Goal: Task Accomplishment & Management: Complete application form

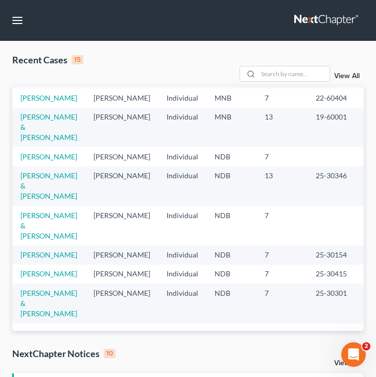
scroll to position [244, 0]
click at [28, 161] on link "[PERSON_NAME]" at bounding box center [48, 156] width 57 height 9
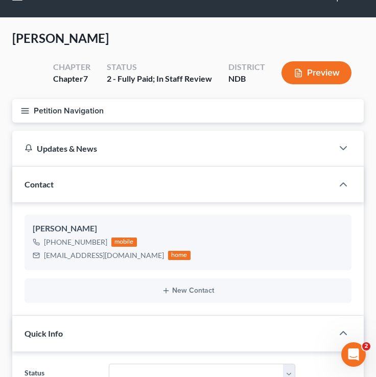
scroll to position [22, 0]
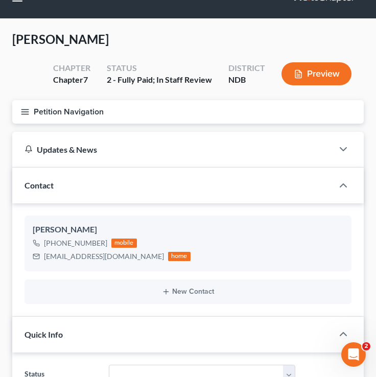
click at [25, 112] on icon "button" at bounding box center [24, 111] width 9 height 9
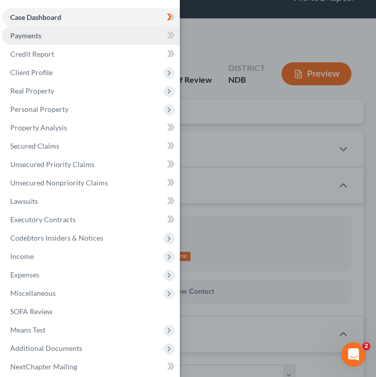
click at [122, 28] on link "Payments" at bounding box center [91, 36] width 178 height 18
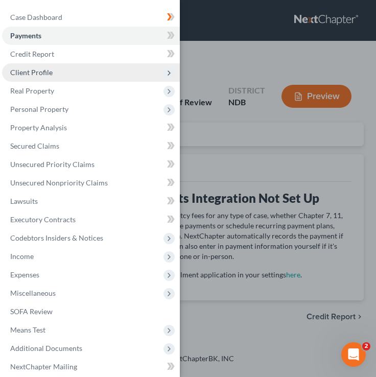
click at [156, 63] on span "Client Profile" at bounding box center [91, 72] width 178 height 18
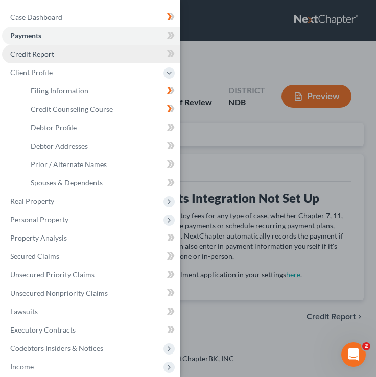
click at [125, 58] on link "Credit Report" at bounding box center [91, 54] width 178 height 18
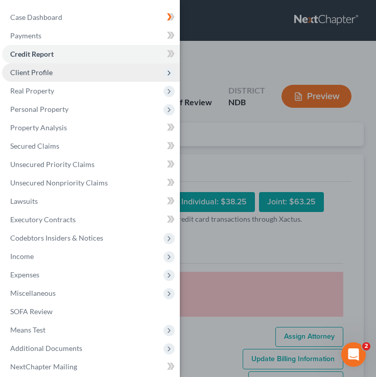
click at [116, 65] on span "Client Profile" at bounding box center [91, 72] width 178 height 18
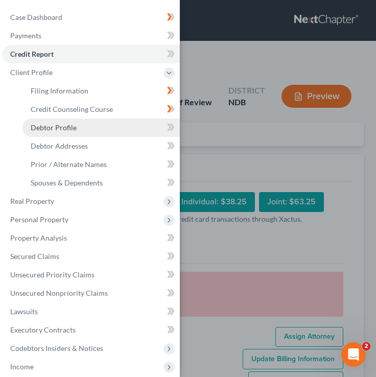
click at [104, 124] on link "Debtor Profile" at bounding box center [100, 127] width 157 height 18
select select "0"
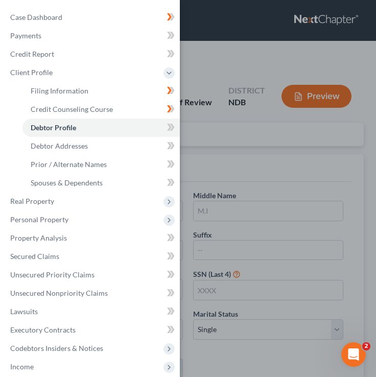
click at [208, 74] on div "Case Dashboard Payments Invoices Payments Payments Credit Report Client Profile" at bounding box center [188, 188] width 376 height 377
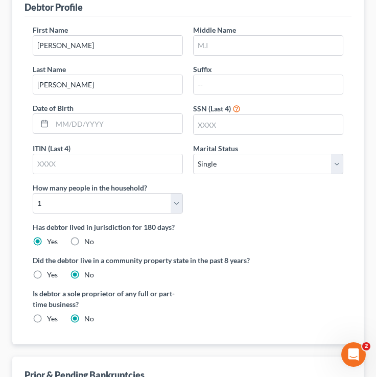
scroll to position [166, 0]
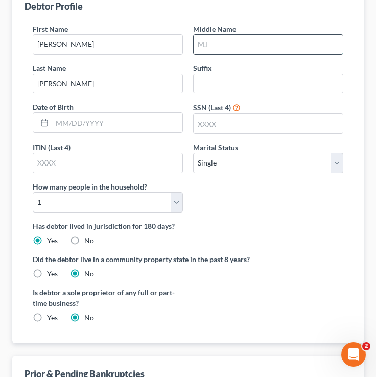
click at [261, 45] on input "text" at bounding box center [268, 44] width 149 height 19
click at [241, 39] on input "text" at bounding box center [268, 44] width 149 height 19
click at [237, 42] on input "text" at bounding box center [268, 44] width 149 height 19
click at [216, 84] on input "text" at bounding box center [268, 83] width 149 height 19
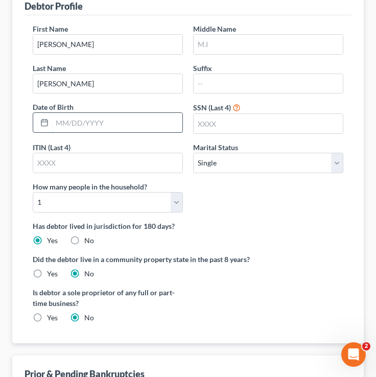
click at [144, 115] on input "text" at bounding box center [117, 122] width 130 height 19
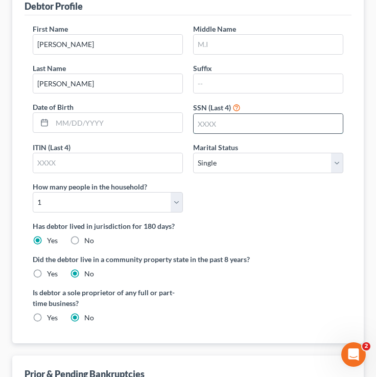
click at [222, 118] on input "text" at bounding box center [268, 123] width 149 height 19
type input "7228"
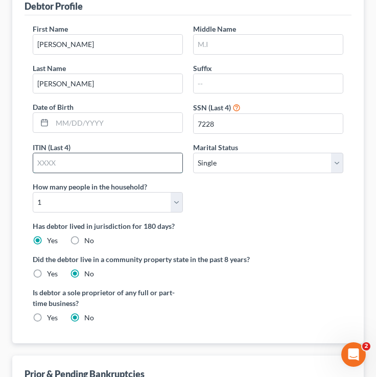
click at [74, 166] on input "text" at bounding box center [107, 162] width 149 height 19
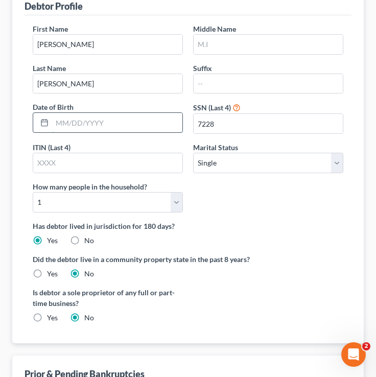
click at [80, 128] on input "text" at bounding box center [117, 122] width 130 height 19
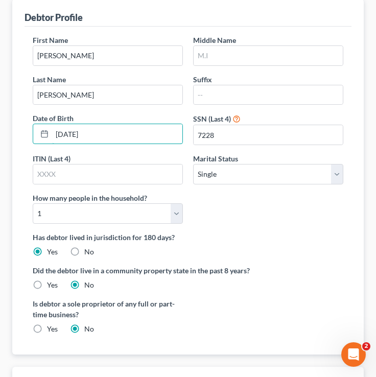
scroll to position [147, 0]
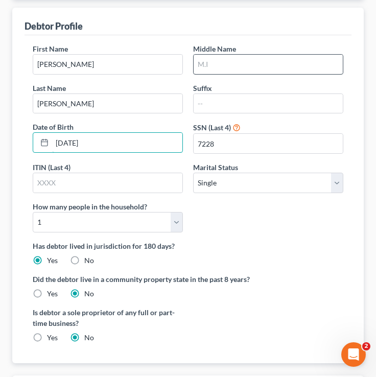
type input "[DATE]"
click at [231, 64] on input "text" at bounding box center [268, 64] width 149 height 19
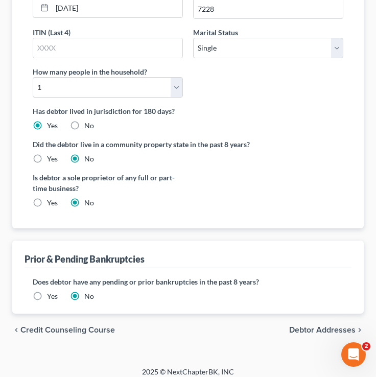
scroll to position [289, 0]
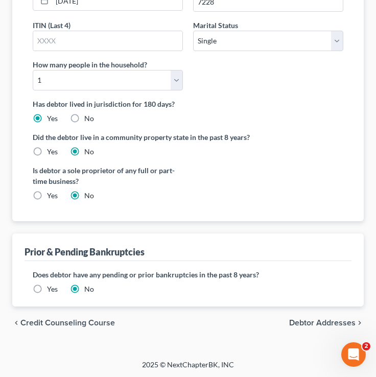
click at [323, 325] on span "Debtor Addresses" at bounding box center [322, 323] width 66 height 8
select select "0"
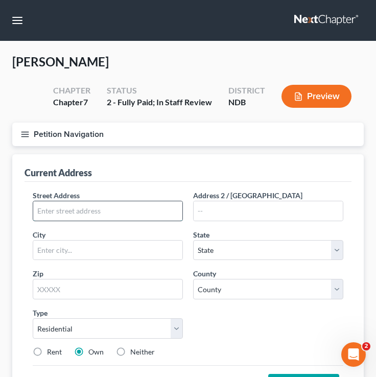
click at [67, 218] on input "text" at bounding box center [107, 210] width 149 height 19
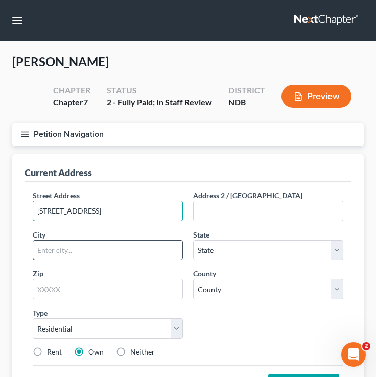
type input "[STREET_ADDRESS]"
click at [56, 246] on input "text" at bounding box center [107, 250] width 149 height 19
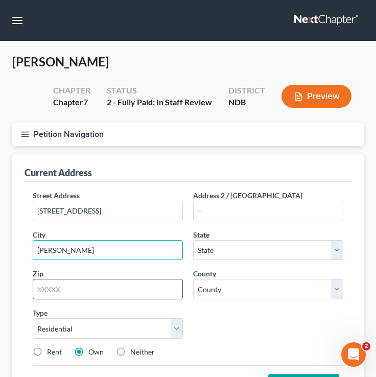
type input "[PERSON_NAME]"
click at [45, 286] on input "text" at bounding box center [108, 289] width 150 height 20
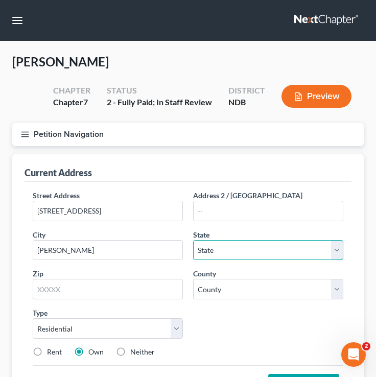
click at [211, 247] on select "State [US_STATE] AK AR AZ CA CO CT DE DC [GEOGRAPHIC_DATA] [GEOGRAPHIC_DATA] GU…" at bounding box center [268, 250] width 150 height 20
click at [193, 240] on select "State [US_STATE] AK AR AZ CA CO CT DE DC [GEOGRAPHIC_DATA] [GEOGRAPHIC_DATA] GU…" at bounding box center [268, 250] width 150 height 20
click at [225, 246] on select "State [US_STATE] AK AR AZ CA CO CT DE DC [GEOGRAPHIC_DATA] [GEOGRAPHIC_DATA] GU…" at bounding box center [268, 250] width 150 height 20
select select "29"
click at [193, 240] on select "State [US_STATE] AK AR AZ CA CO CT DE DC [GEOGRAPHIC_DATA] [GEOGRAPHIC_DATA] GU…" at bounding box center [268, 250] width 150 height 20
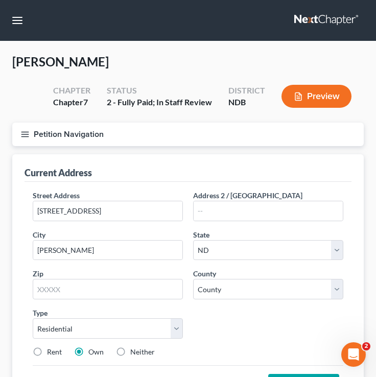
click at [224, 299] on div "Street Address * [STREET_ADDRESS] * [PERSON_NAME] State * State [US_STATE] AK A…" at bounding box center [188, 277] width 321 height 175
click at [220, 292] on select "County [GEOGRAPHIC_DATA] [GEOGRAPHIC_DATA] [GEOGRAPHIC_DATA] [GEOGRAPHIC_DATA] …" at bounding box center [268, 289] width 150 height 20
select select "8"
click at [193, 279] on select "County [GEOGRAPHIC_DATA] [GEOGRAPHIC_DATA] [GEOGRAPHIC_DATA] [GEOGRAPHIC_DATA] …" at bounding box center [268, 289] width 150 height 20
click at [78, 289] on input "text" at bounding box center [108, 289] width 150 height 20
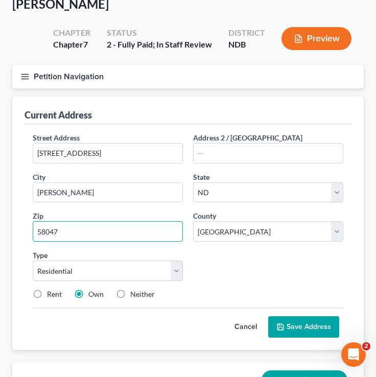
scroll to position [60, 0]
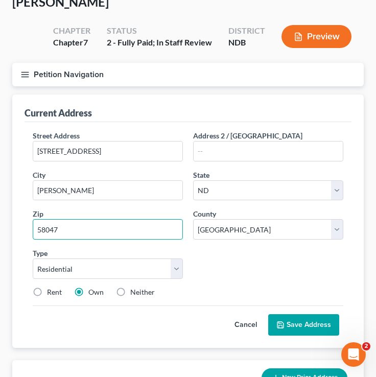
type input "58047"
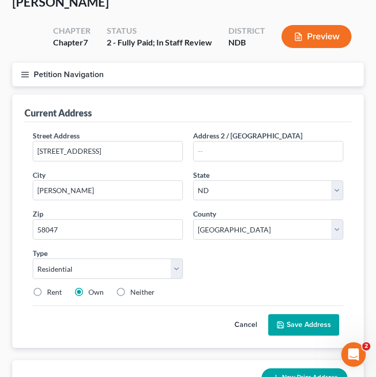
click at [300, 321] on button "Save Address" at bounding box center [303, 324] width 71 height 21
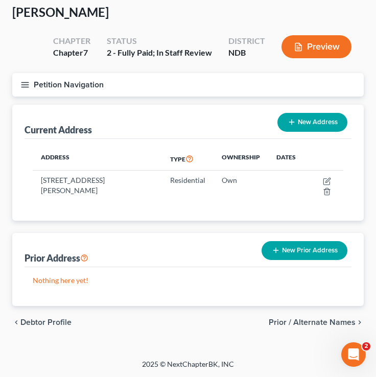
click at [20, 91] on button "Petition Navigation" at bounding box center [187, 84] width 351 height 23
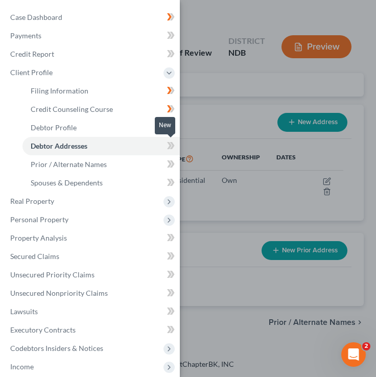
click at [170, 145] on icon at bounding box center [169, 145] width 5 height 7
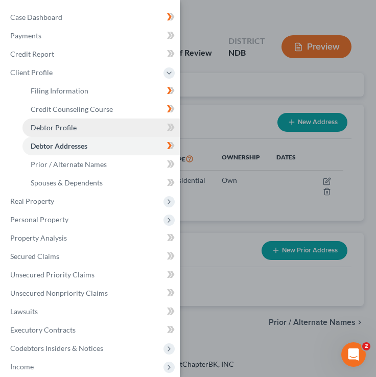
click at [141, 127] on link "Debtor Profile" at bounding box center [100, 127] width 157 height 18
select select "0"
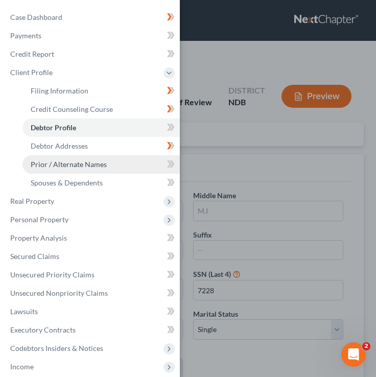
click at [106, 166] on link "Prior / Alternate Names" at bounding box center [100, 164] width 157 height 18
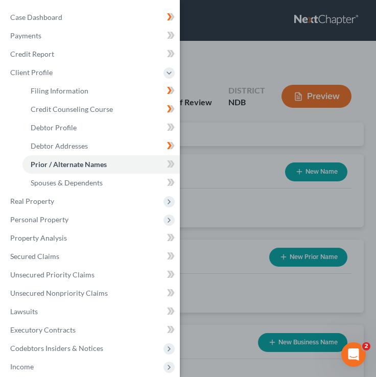
click at [243, 172] on div "Case Dashboard Payments Invoices Payments Payments Credit Report Client Profile" at bounding box center [188, 188] width 376 height 377
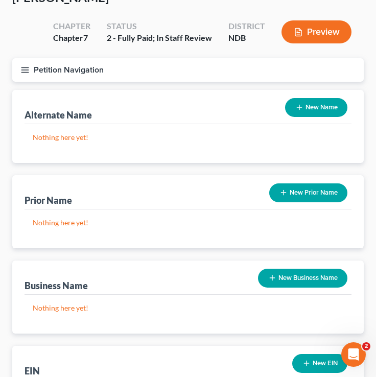
scroll to position [63, 0]
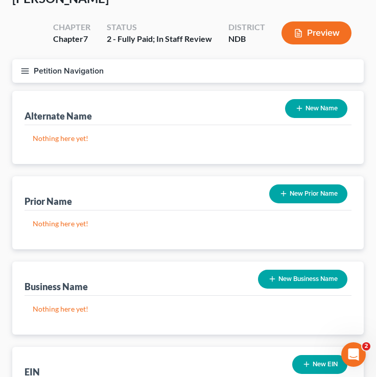
click at [34, 70] on button "Petition Navigation" at bounding box center [187, 70] width 351 height 23
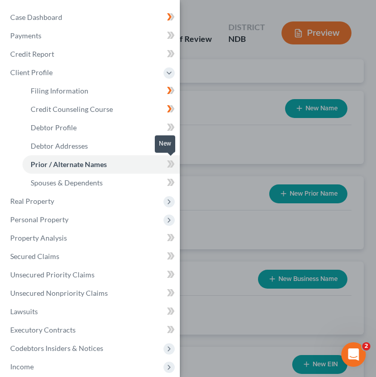
click at [167, 163] on icon at bounding box center [171, 164] width 8 height 13
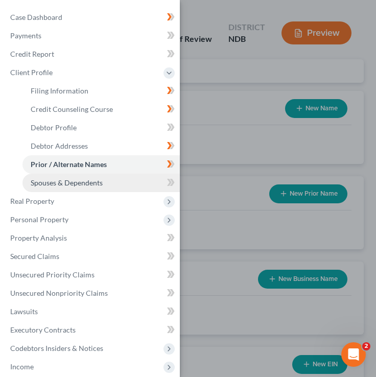
click at [144, 178] on link "Spouses & Dependents" at bounding box center [100, 183] width 157 height 18
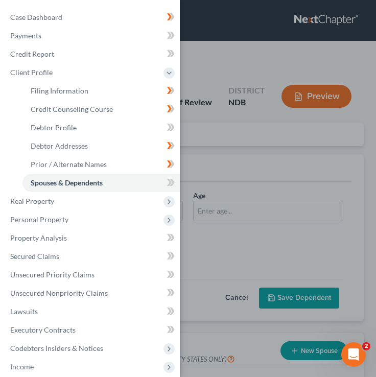
click at [275, 185] on div "Case Dashboard Payments Invoices Payments Payments Credit Report Client Profile" at bounding box center [188, 188] width 376 height 377
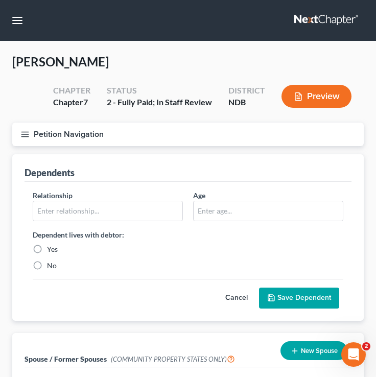
scroll to position [44, 0]
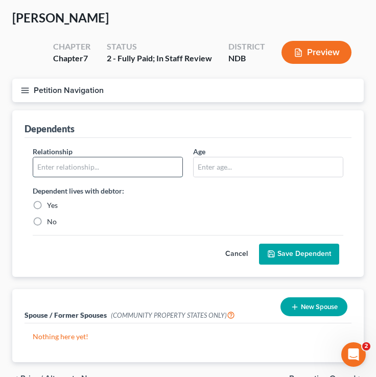
click at [62, 165] on input "text" at bounding box center [107, 166] width 149 height 19
type input "K"
type input "Son"
click at [47, 200] on label "Yes" at bounding box center [52, 205] width 11 height 10
click at [51, 200] on input "Yes" at bounding box center [54, 203] width 7 height 7
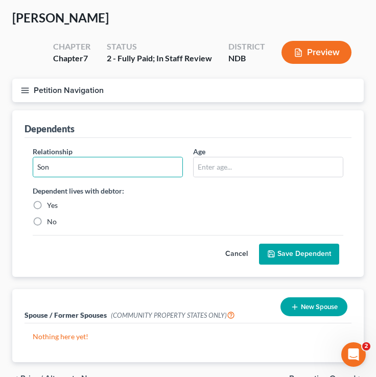
radio input "true"
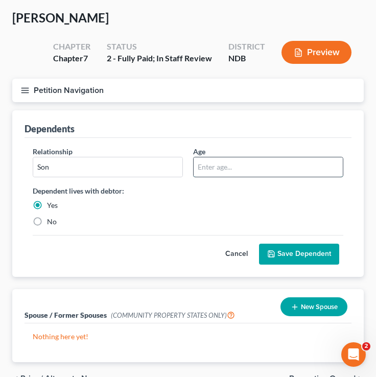
click at [216, 163] on input "text" at bounding box center [268, 166] width 149 height 19
type input "10"
click at [302, 260] on button "Save Dependent" at bounding box center [299, 254] width 80 height 21
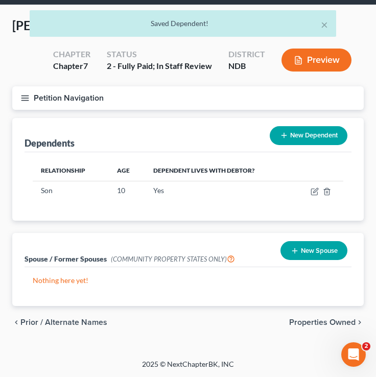
click at [322, 137] on button "New Dependent" at bounding box center [309, 135] width 78 height 19
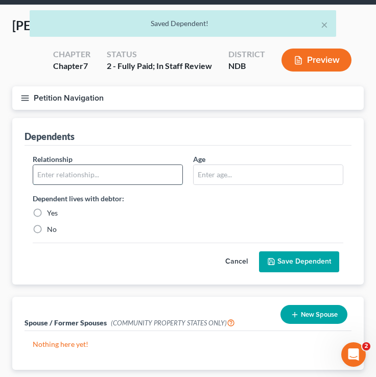
click at [145, 178] on input "text" at bounding box center [107, 174] width 149 height 19
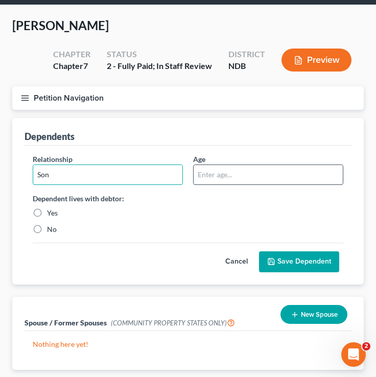
type input "Son"
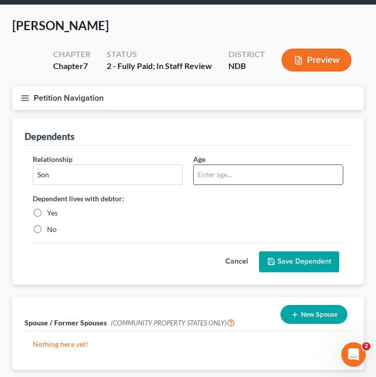
click at [218, 173] on input "text" at bounding box center [268, 174] width 149 height 19
type input "7"
click at [47, 213] on label "Yes" at bounding box center [52, 213] width 11 height 10
click at [51, 213] on input "Yes" at bounding box center [54, 211] width 7 height 7
radio input "true"
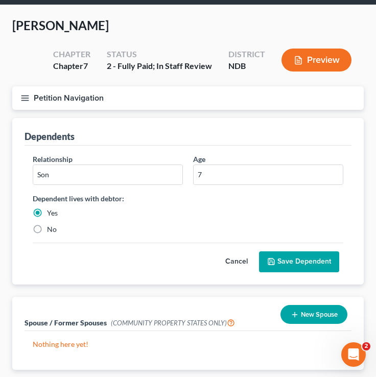
click at [283, 257] on button "Save Dependent" at bounding box center [299, 261] width 80 height 21
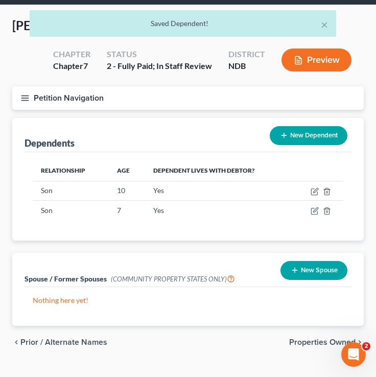
click at [310, 134] on button "New Dependent" at bounding box center [309, 135] width 78 height 19
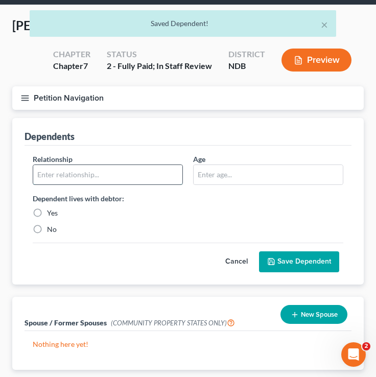
click at [138, 171] on input "text" at bounding box center [107, 174] width 149 height 19
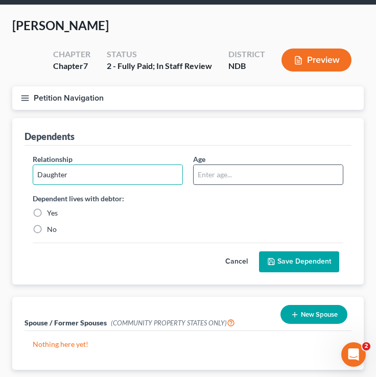
type input "Daughter"
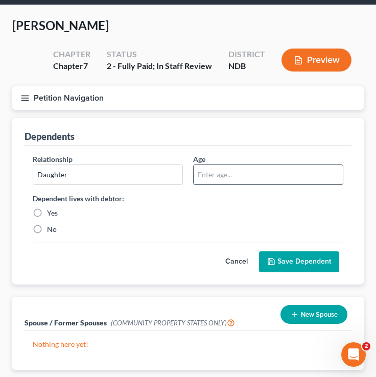
click at [298, 169] on input "text" at bounding box center [268, 174] width 149 height 19
click at [289, 173] on input "text" at bounding box center [268, 174] width 149 height 19
type input "4"
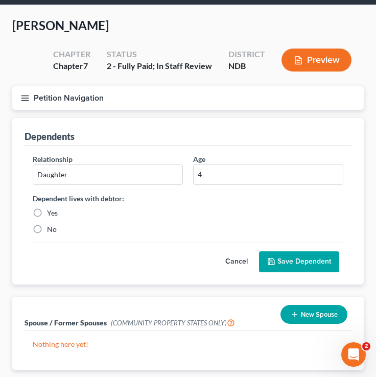
click at [47, 212] on label "Yes" at bounding box center [52, 213] width 11 height 10
click at [51, 212] on input "Yes" at bounding box center [54, 211] width 7 height 7
radio input "true"
click at [282, 260] on button "Save Dependent" at bounding box center [299, 261] width 80 height 21
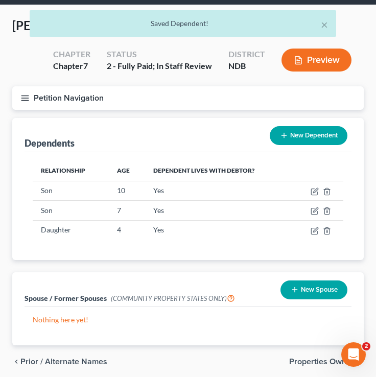
click at [300, 138] on button "New Dependent" at bounding box center [309, 135] width 78 height 19
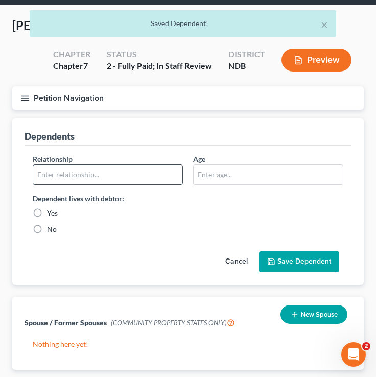
click at [125, 177] on input "text" at bounding box center [107, 174] width 149 height 19
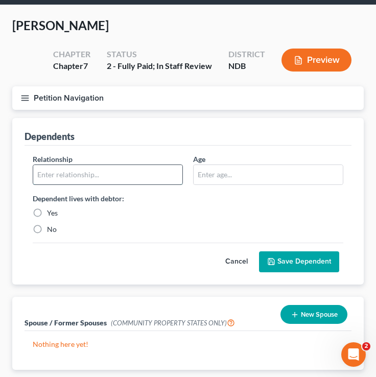
click at [112, 178] on input "text" at bounding box center [107, 174] width 149 height 19
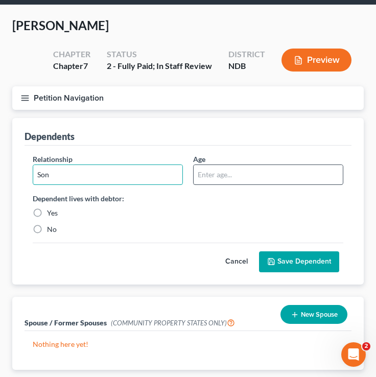
type input "Son"
click at [225, 182] on input "text" at bounding box center [268, 174] width 149 height 19
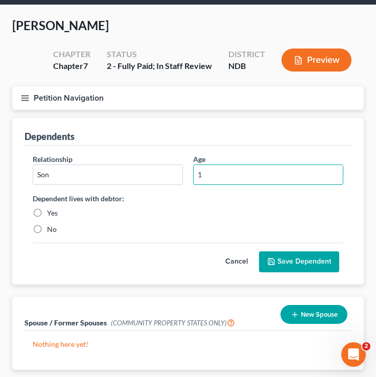
type input "1"
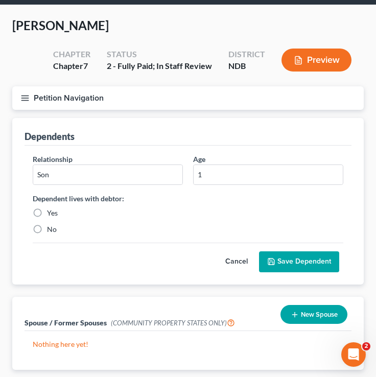
click at [47, 210] on label "Yes" at bounding box center [52, 213] width 11 height 10
click at [51, 210] on input "Yes" at bounding box center [54, 211] width 7 height 7
radio input "true"
click at [306, 257] on button "Save Dependent" at bounding box center [299, 261] width 80 height 21
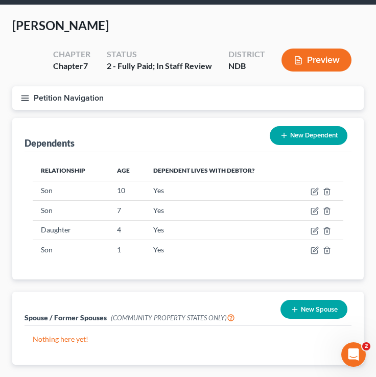
click at [184, 110] on div "Petition Navigation Case Dashboard Payments Invoices Payments Payments Credit R…" at bounding box center [188, 102] width 362 height 32
click at [308, 133] on button "New Dependent" at bounding box center [309, 135] width 78 height 19
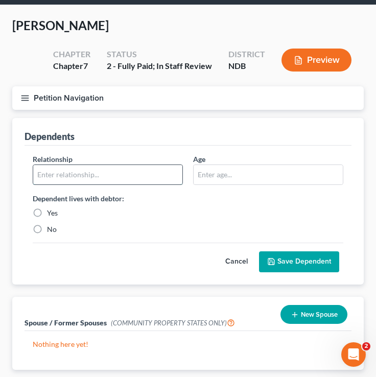
click at [118, 179] on input "text" at bounding box center [107, 174] width 149 height 19
type input "Daughter"
drag, startPoint x: 88, startPoint y: 175, endPoint x: 7, endPoint y: 175, distance: 80.7
click at [8, 175] on div "Dependents Relationship * Daughter Age Dependent lives with debtor: Yes No Canc…" at bounding box center [188, 201] width 362 height 166
click at [242, 265] on button "Cancel" at bounding box center [236, 262] width 45 height 20
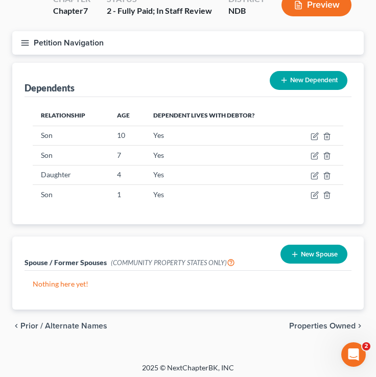
scroll to position [95, 0]
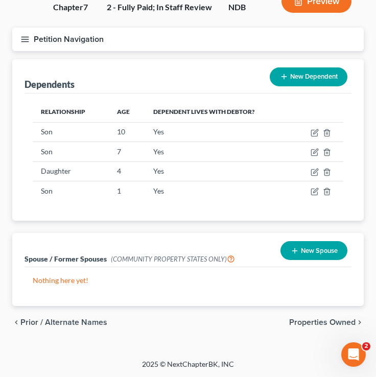
click at [24, 35] on icon "button" at bounding box center [24, 39] width 9 height 9
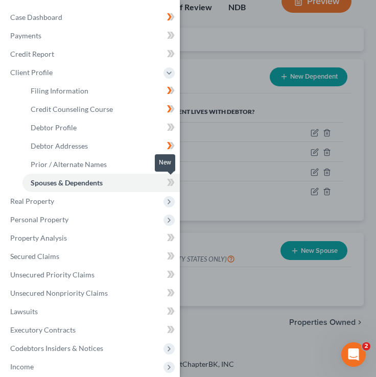
click at [167, 182] on icon at bounding box center [171, 182] width 8 height 13
click at [151, 126] on div "In Progress" at bounding box center [154, 125] width 39 height 17
click at [151, 126] on link "Debtor Profile" at bounding box center [100, 127] width 157 height 18
select select "0"
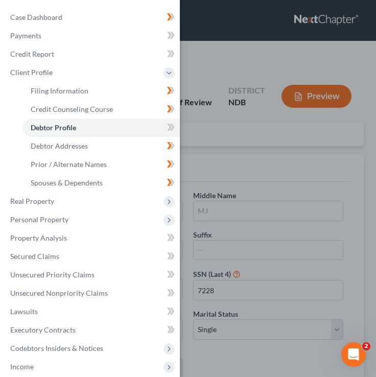
click at [259, 175] on div "Case Dashboard Payments Invoices Payments Payments Credit Report Client Profile" at bounding box center [188, 188] width 376 height 377
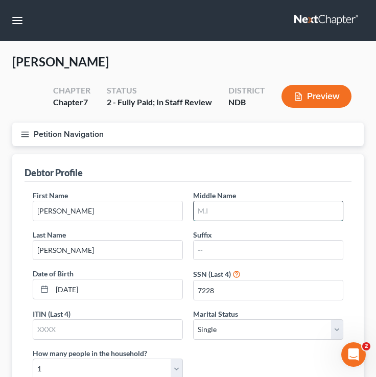
click at [218, 207] on input "text" at bounding box center [268, 210] width 149 height 19
type input "k"
click at [208, 206] on input "text" at bounding box center [268, 210] width 149 height 19
